Goal: Transaction & Acquisition: Purchase product/service

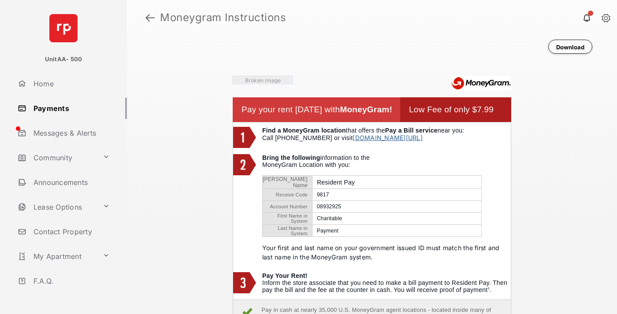
click at [150, 18] on link at bounding box center [149, 17] width 9 height 21
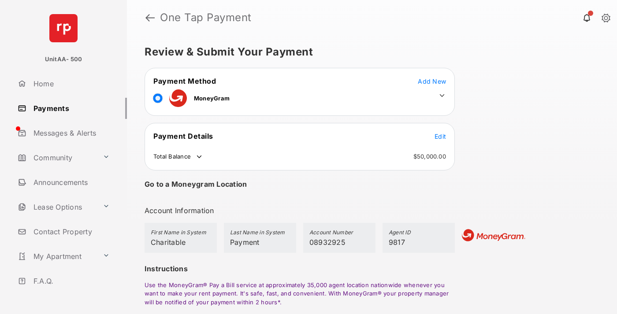
click at [440, 136] on span "Edit" at bounding box center [440, 136] width 11 height 7
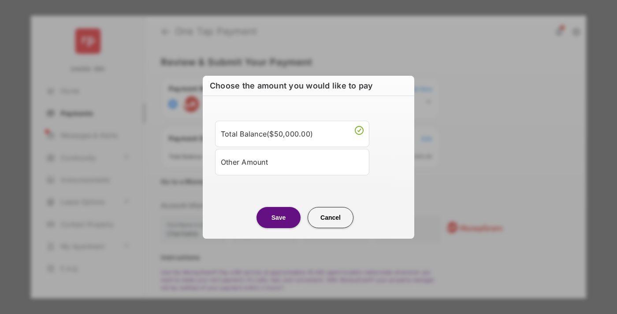
click at [292, 162] on div "Other Amount" at bounding box center [292, 162] width 143 height 15
type input "****"
click at [279, 228] on button "Save" at bounding box center [279, 217] width 44 height 21
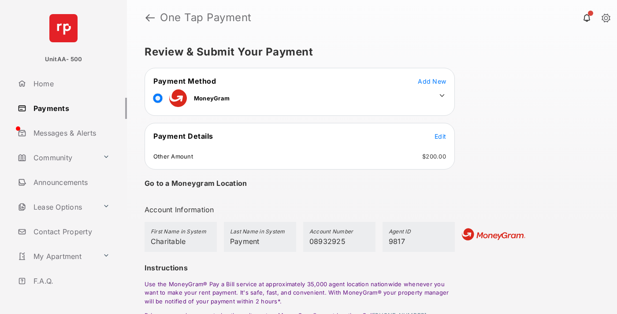
click at [442, 96] on icon at bounding box center [442, 96] width 8 height 8
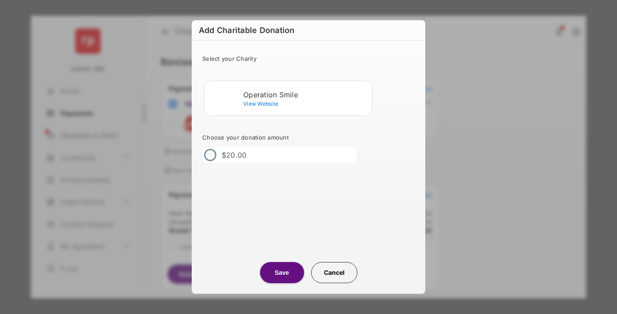
click at [306, 94] on div "Operation Smile" at bounding box center [305, 95] width 125 height 8
click at [282, 273] on button "Save" at bounding box center [282, 272] width 44 height 21
